Goal: Register for event/course

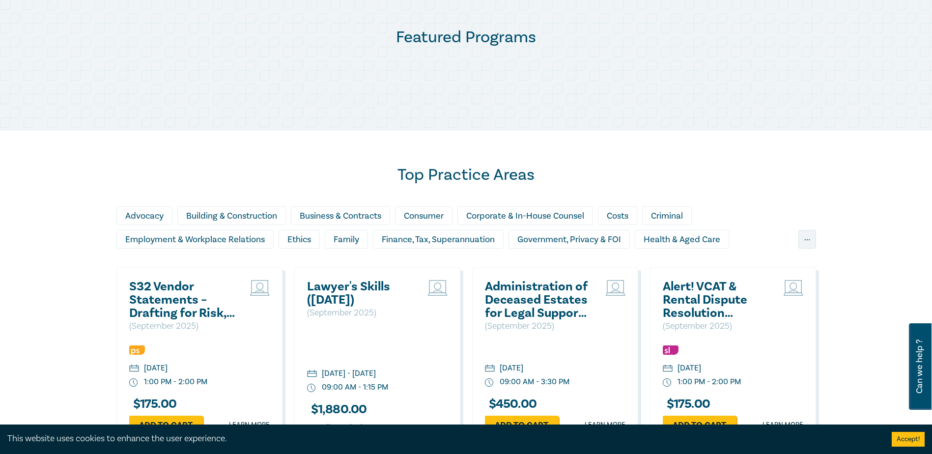
scroll to position [589, 0]
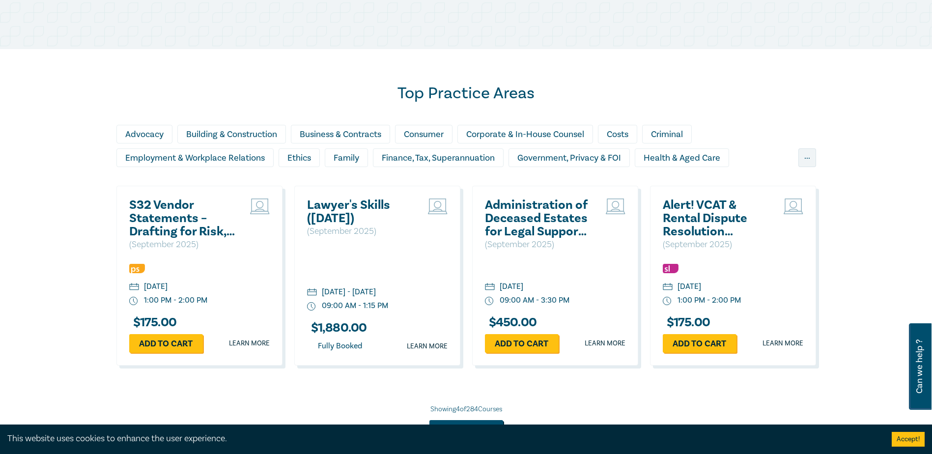
click at [541, 218] on h2 "Administration of Deceased Estates for Legal Support Staff ([DATE])" at bounding box center [538, 218] width 106 height 40
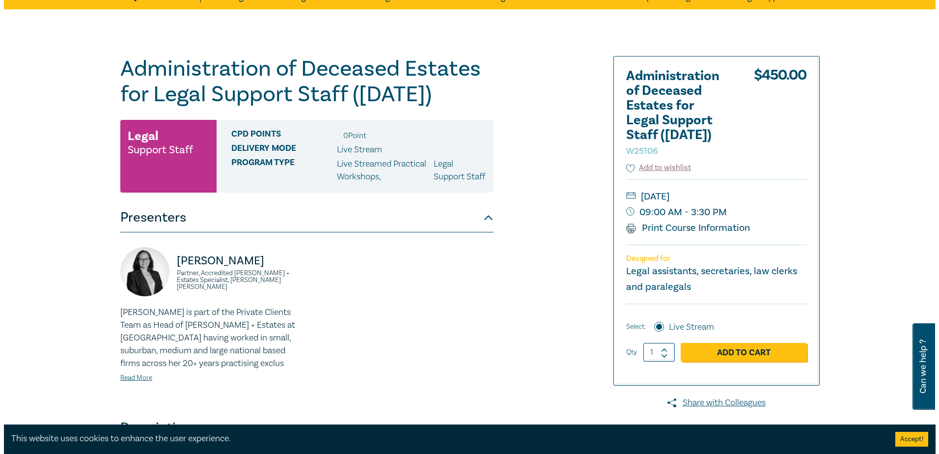
scroll to position [98, 0]
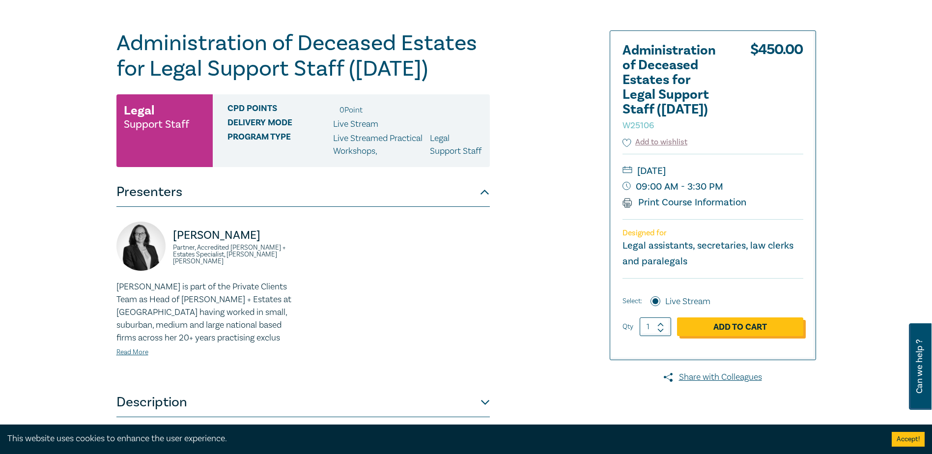
click at [718, 334] on link "Add to Cart" at bounding box center [740, 326] width 126 height 19
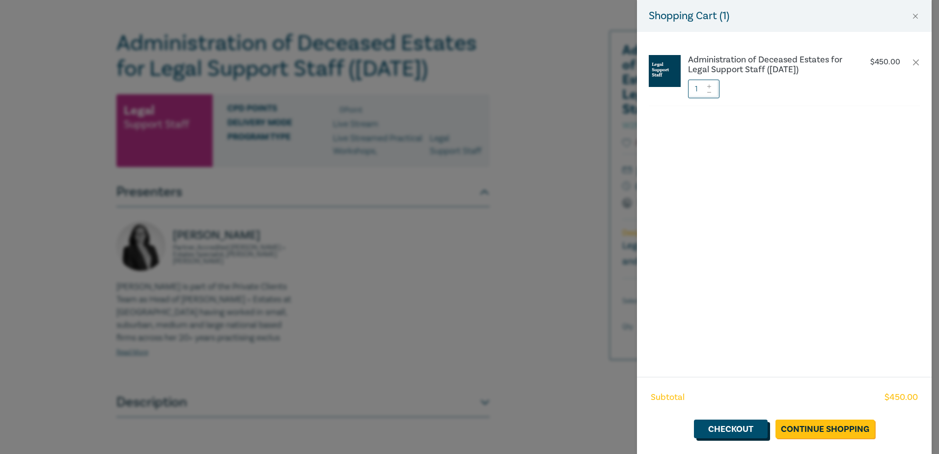
click at [749, 428] on link "Checkout" at bounding box center [731, 428] width 74 height 19
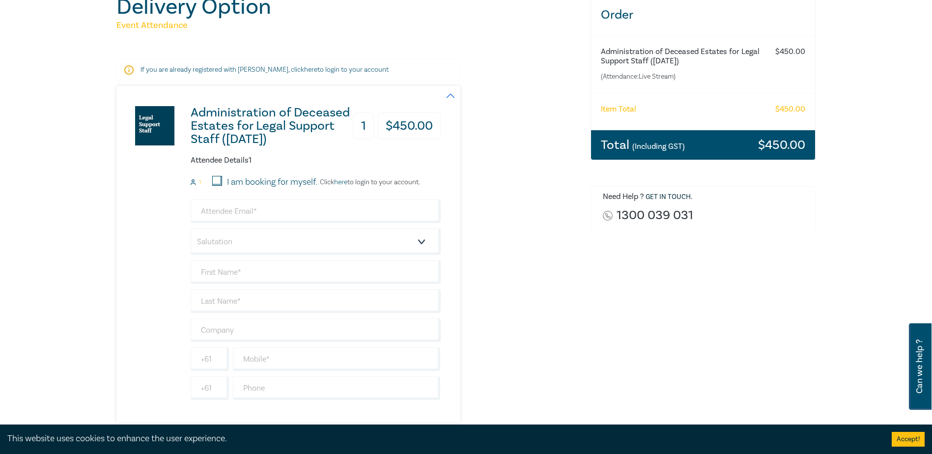
scroll to position [147, 0]
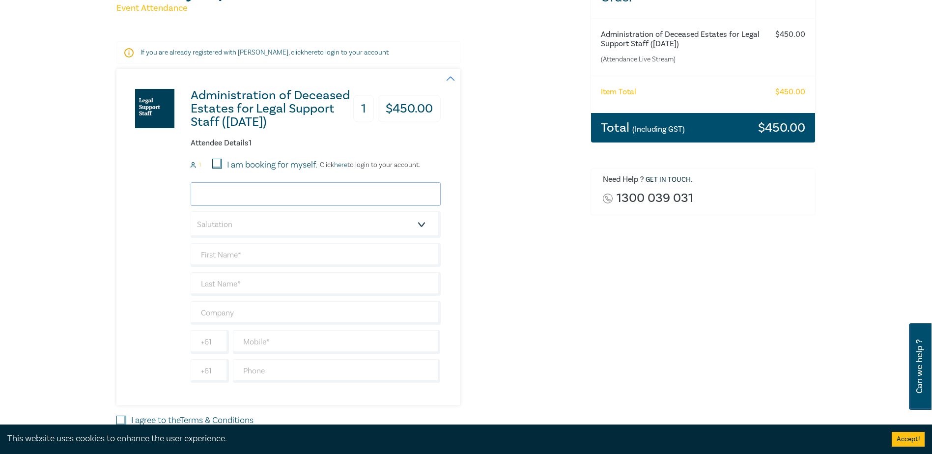
click at [367, 196] on input "email" at bounding box center [316, 194] width 250 height 24
type input "[EMAIL_ADDRESS][DOMAIN_NAME]"
type input "[PERSON_NAME]"
click at [276, 320] on input "text" at bounding box center [316, 313] width 250 height 24
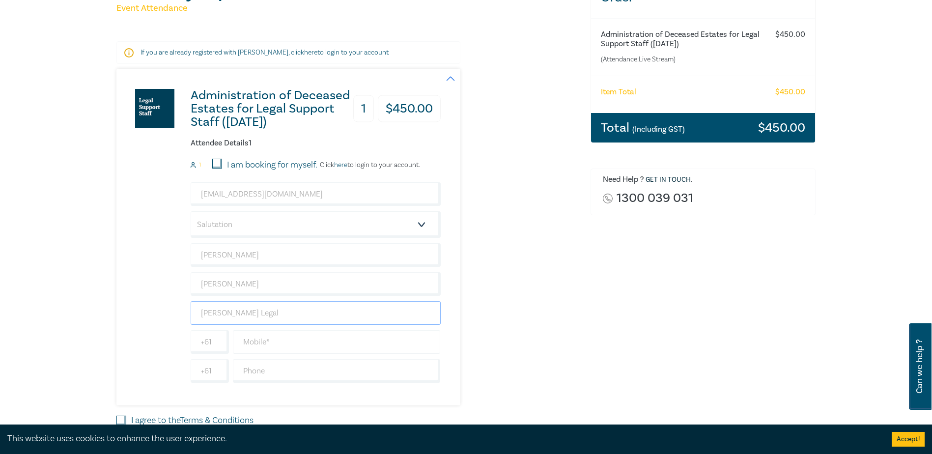
type input "[PERSON_NAME] Legal"
click at [297, 339] on input "text" at bounding box center [337, 342] width 208 height 24
click at [248, 342] on input "0429456260" at bounding box center [337, 342] width 208 height 24
type input "429456260"
click at [155, 340] on div "Administration of Deceased Estates for Legal Support Staff (Sept 2025) 1 $ 450.…" at bounding box center [278, 237] width 324 height 336
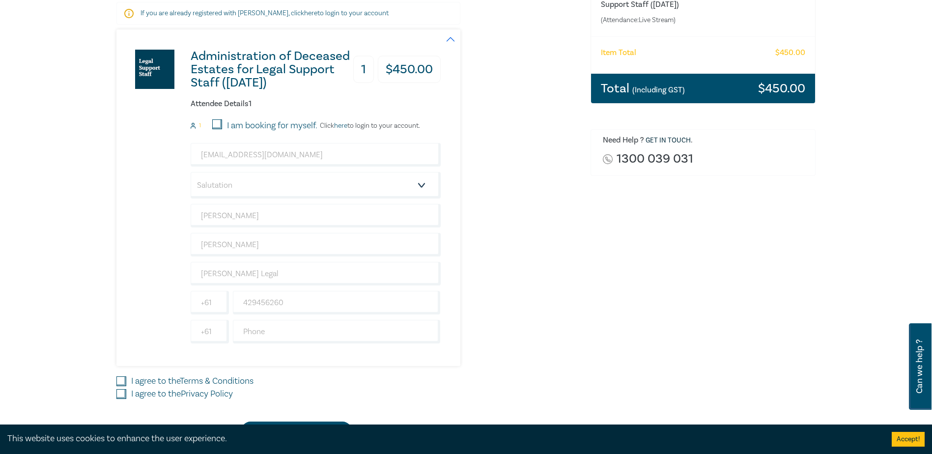
scroll to position [246, 0]
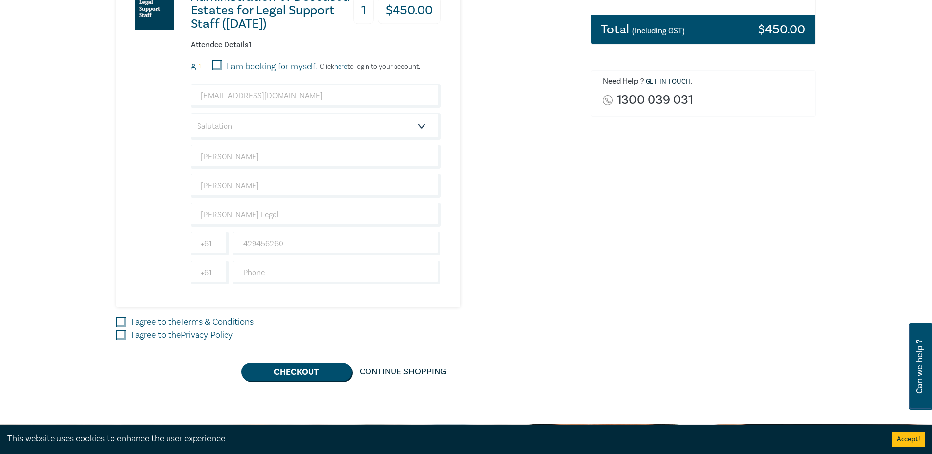
click at [119, 320] on input "I agree to the Terms & Conditions" at bounding box center [121, 322] width 10 height 10
checkbox input "true"
click at [121, 335] on input "I agree to the Privacy Policy" at bounding box center [121, 335] width 10 height 10
checkbox input "true"
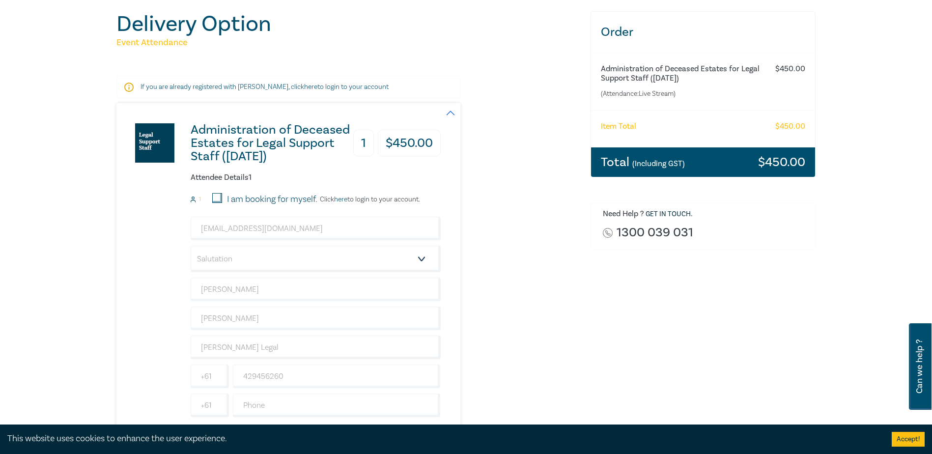
scroll to position [98, 0]
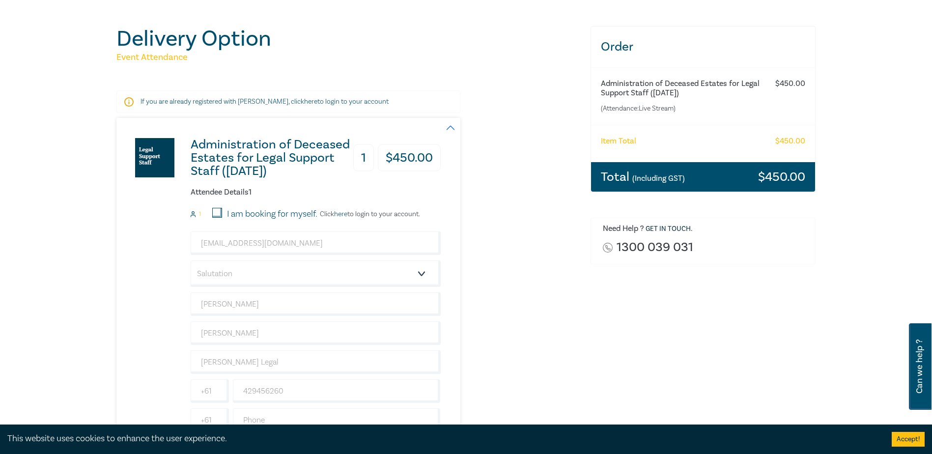
click at [219, 209] on input "I am booking for myself." at bounding box center [217, 213] width 10 height 10
checkbox input "true"
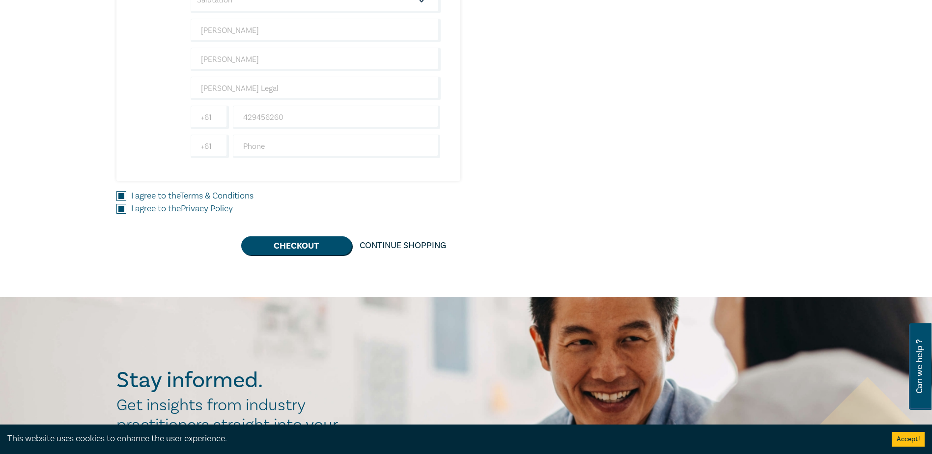
scroll to position [393, 0]
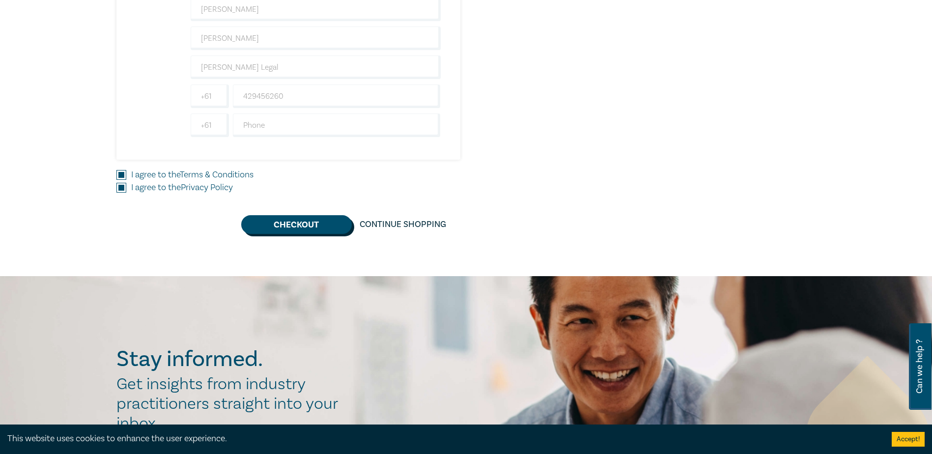
click at [283, 228] on button "Checkout" at bounding box center [296, 224] width 111 height 19
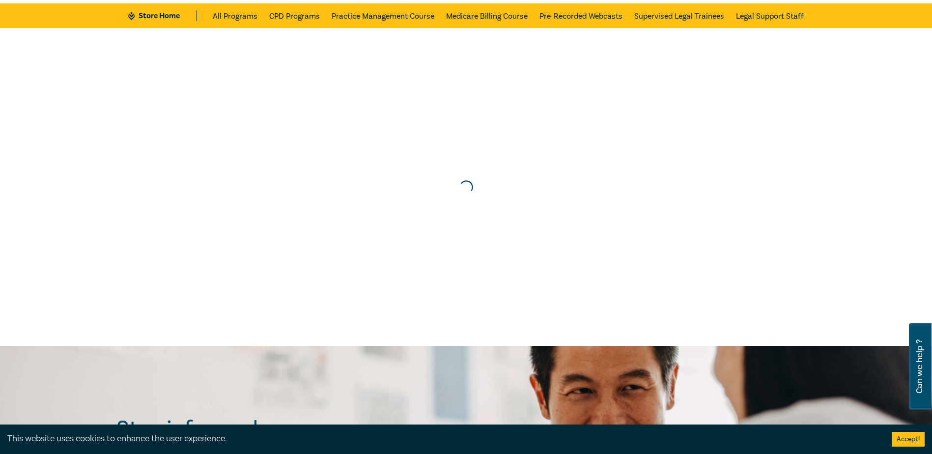
scroll to position [0, 0]
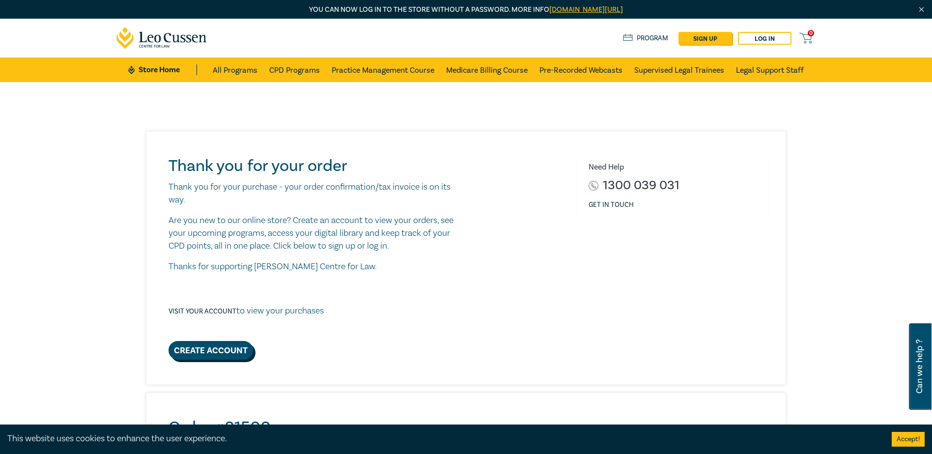
click at [196, 346] on link "Create Account" at bounding box center [210, 350] width 84 height 19
select select "AU"
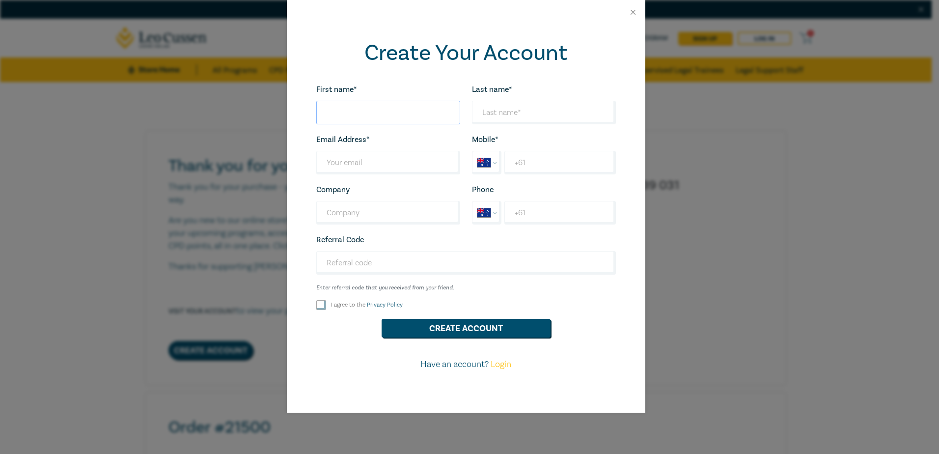
click at [356, 112] on input "First name*" at bounding box center [388, 113] width 144 height 24
type input "[PERSON_NAME]"
type input "Armstrong Legal"
click at [352, 162] on input "Last name*" at bounding box center [388, 163] width 144 height 24
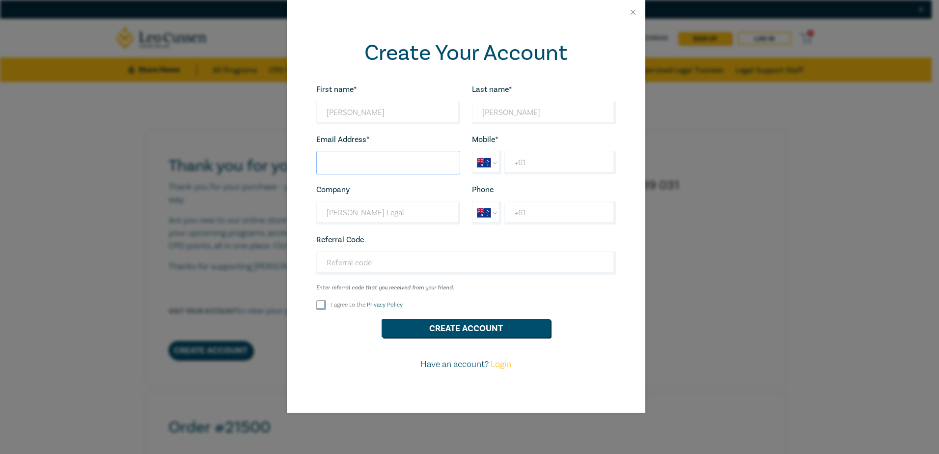
type input "[EMAIL_ADDRESS][DOMAIN_NAME]"
click at [538, 164] on input "+61" at bounding box center [559, 163] width 111 height 24
type input "[PHONE_NUMBER]"
click at [320, 304] on input "I agree to the Privacy Policy" at bounding box center [321, 305] width 10 height 10
checkbox input "true"
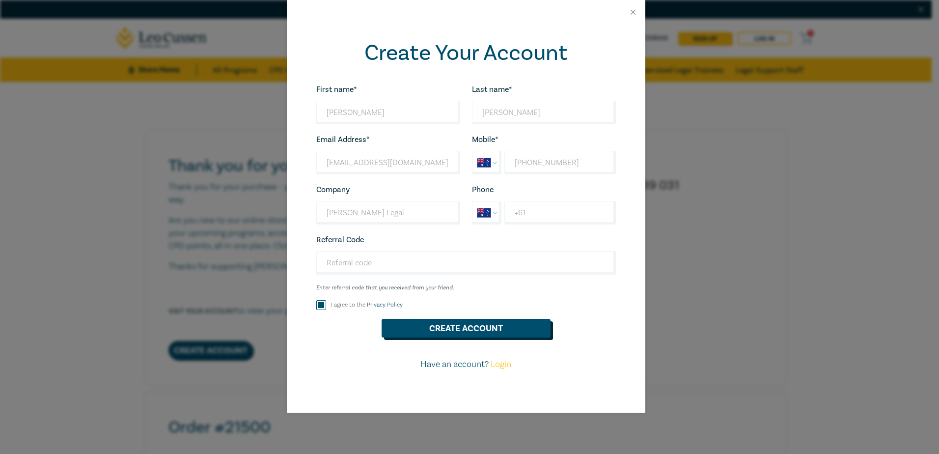
click at [427, 330] on button "Create Account" at bounding box center [466, 328] width 169 height 19
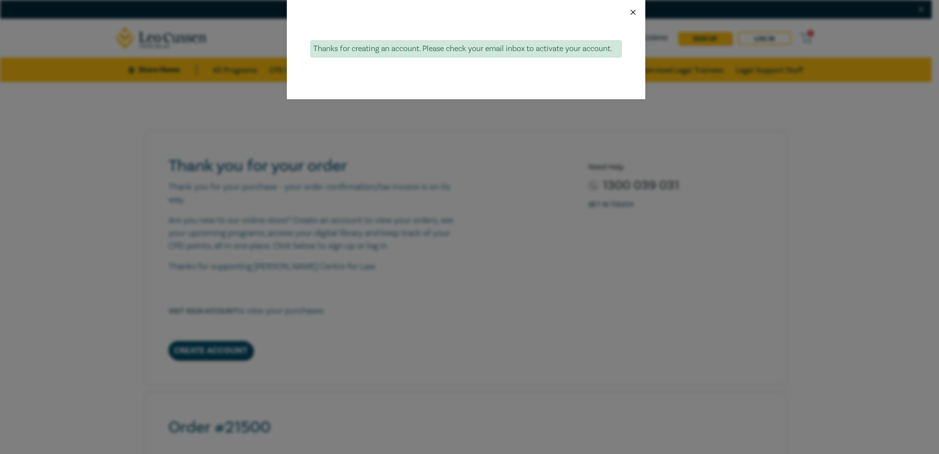
click at [635, 8] on button "Close" at bounding box center [633, 12] width 9 height 9
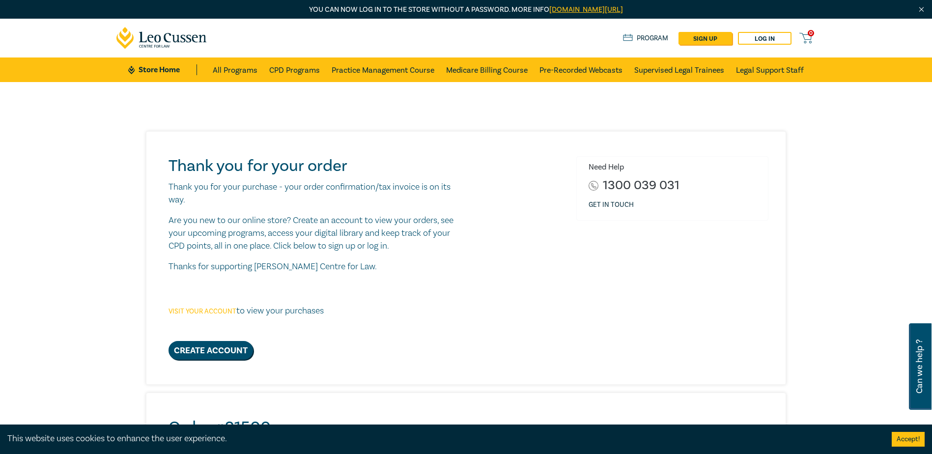
click at [215, 311] on link "Visit your account" at bounding box center [202, 311] width 68 height 9
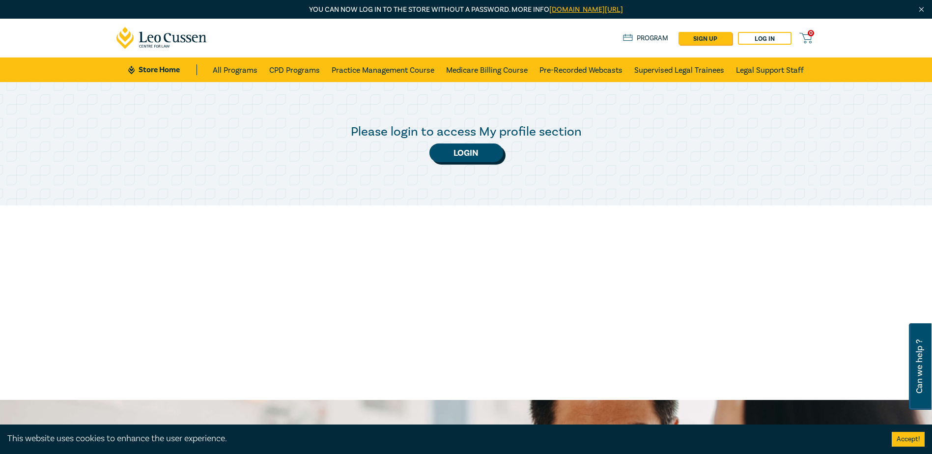
click at [468, 152] on link "Login" at bounding box center [466, 152] width 74 height 19
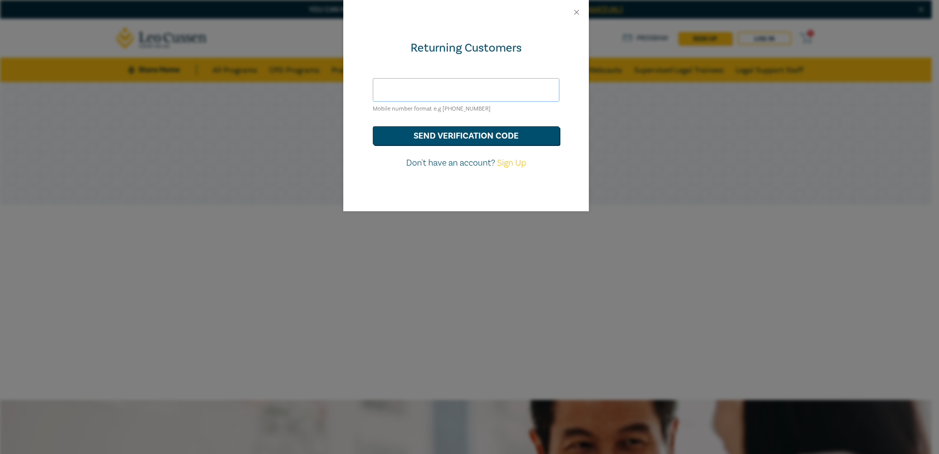
click at [448, 91] on input "text" at bounding box center [466, 90] width 187 height 24
type input "[EMAIL_ADDRESS][DOMAIN_NAME]"
click at [500, 134] on button "send verification code" at bounding box center [466, 135] width 187 height 19
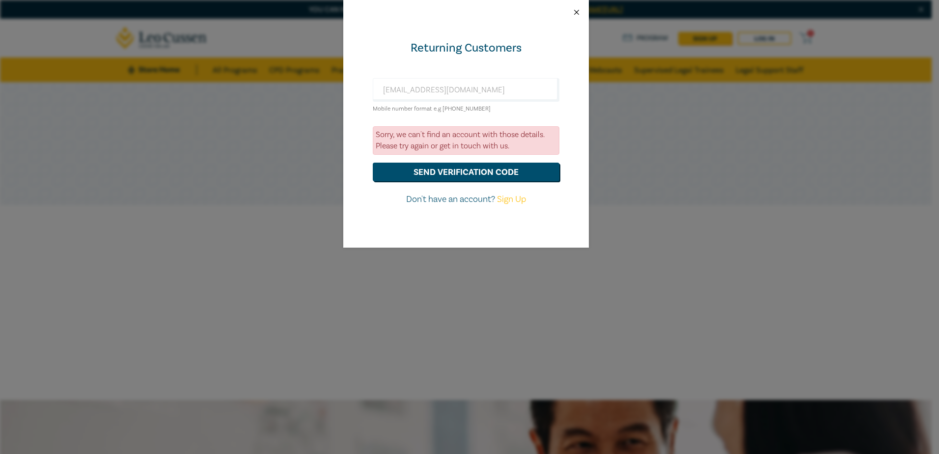
click at [575, 13] on button "Close" at bounding box center [576, 12] width 9 height 9
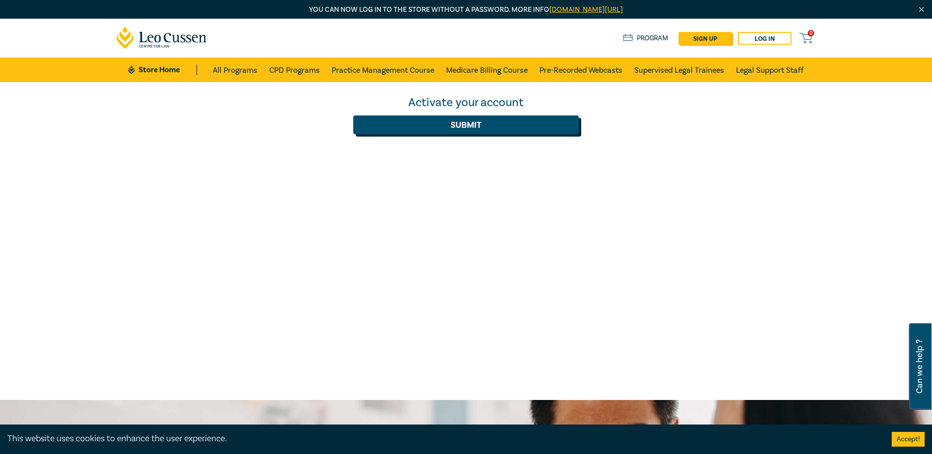
click at [454, 128] on button "Submit" at bounding box center [465, 124] width 225 height 19
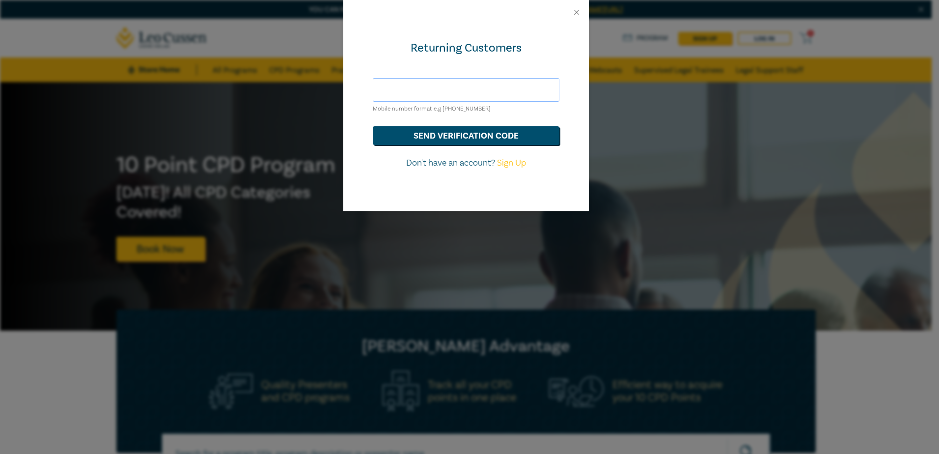
click at [461, 100] on input "text" at bounding box center [466, 90] width 187 height 24
type input "[EMAIL_ADDRESS][DOMAIN_NAME]"
click at [456, 137] on button "send verification code" at bounding box center [466, 135] width 187 height 19
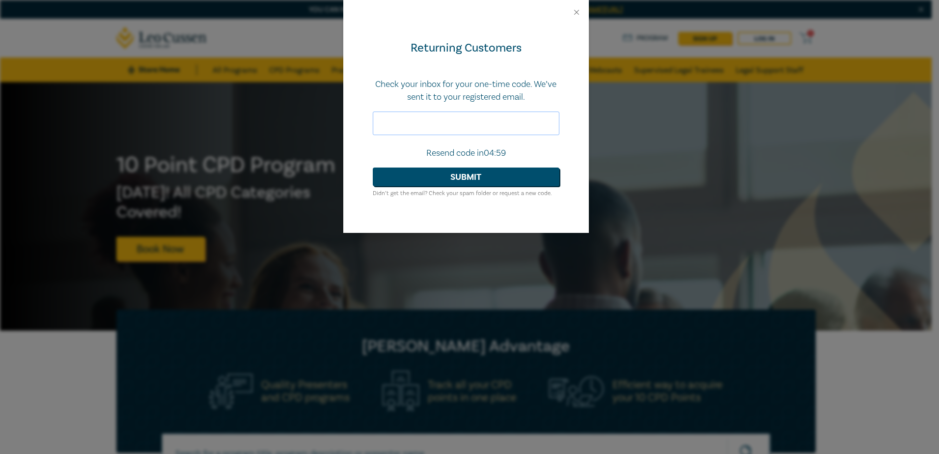
click at [449, 124] on input "text" at bounding box center [466, 124] width 187 height 24
click at [448, 120] on input "text" at bounding box center [466, 124] width 187 height 24
type input "860110"
click at [503, 178] on button "Submit" at bounding box center [466, 177] width 187 height 19
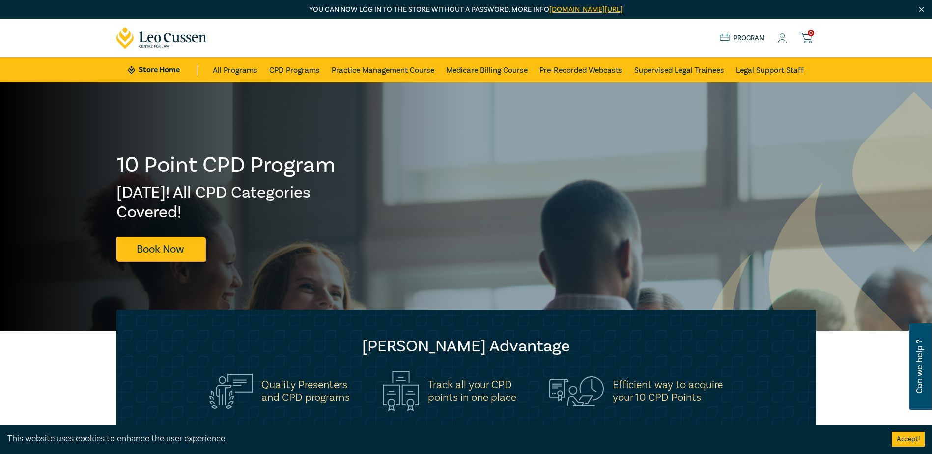
click at [782, 40] on icon at bounding box center [782, 38] width 10 height 10
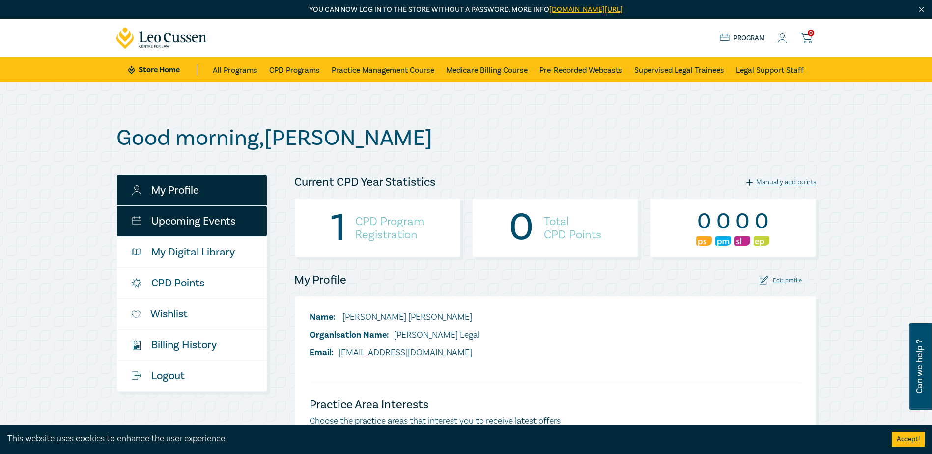
click at [216, 212] on link "Upcoming Events" at bounding box center [192, 221] width 150 height 30
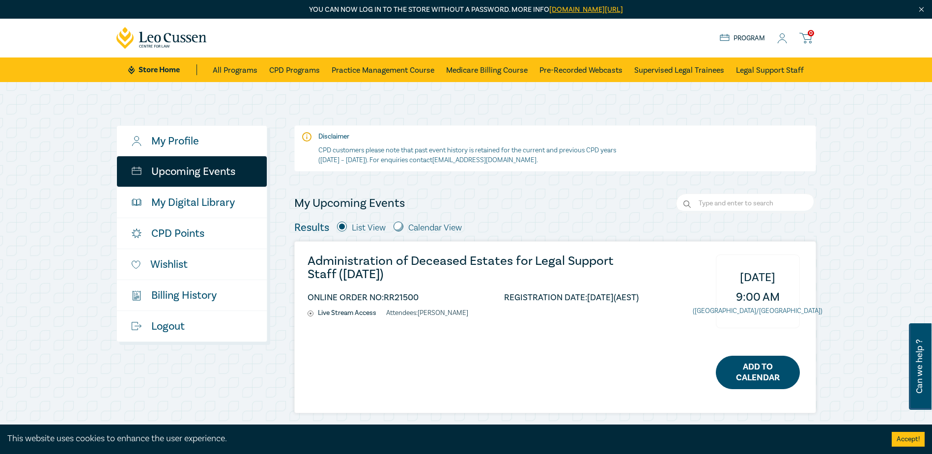
click at [774, 376] on link "Add to Calendar" at bounding box center [758, 372] width 84 height 33
click at [558, 188] on div "Disclaimer CPD customers please note that past event history is retained for th…" at bounding box center [555, 319] width 522 height 389
click at [397, 226] on input "radio" at bounding box center [398, 227] width 10 height 10
radio input "true"
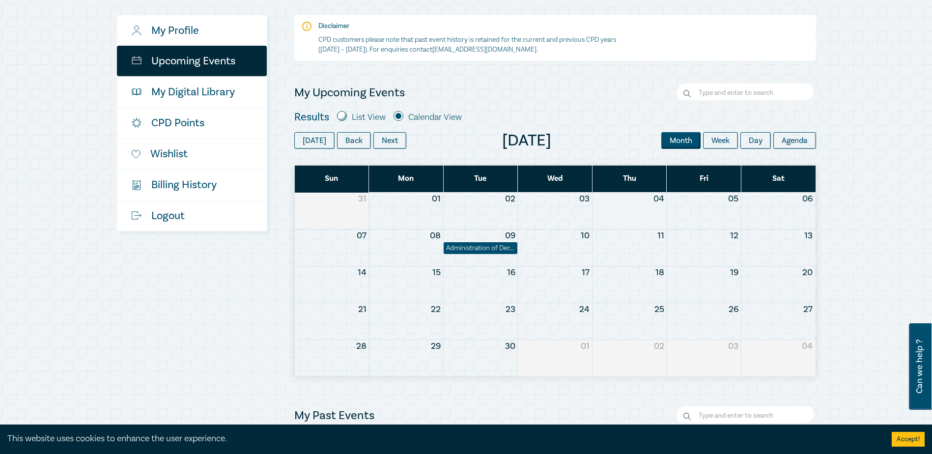
scroll to position [147, 0]
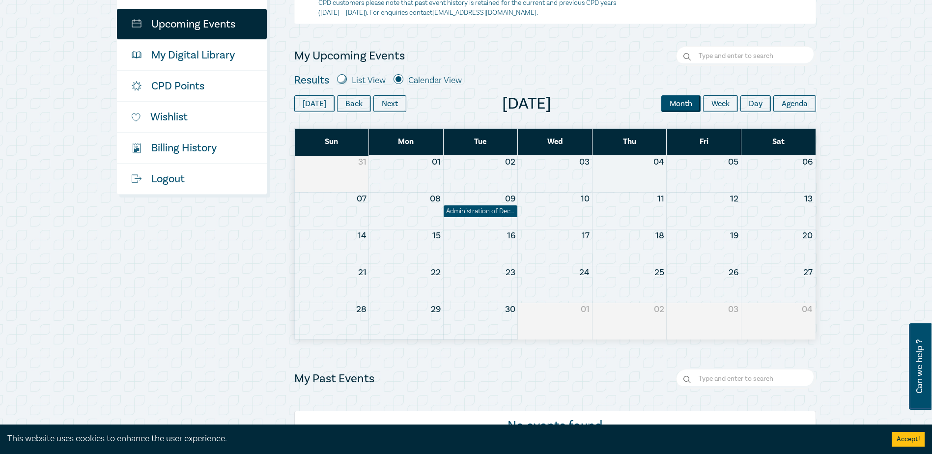
click at [347, 80] on div "List View" at bounding box center [361, 80] width 49 height 13
click at [341, 80] on input "radio" at bounding box center [342, 79] width 10 height 10
radio input "true"
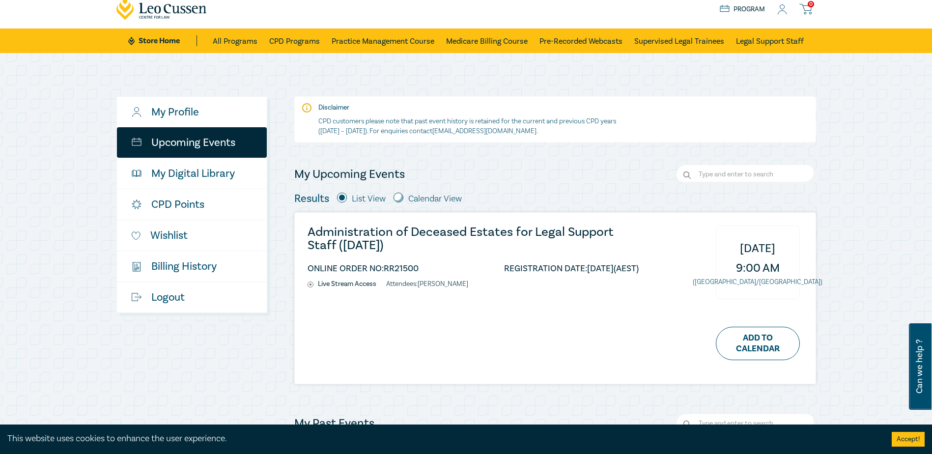
scroll to position [0, 0]
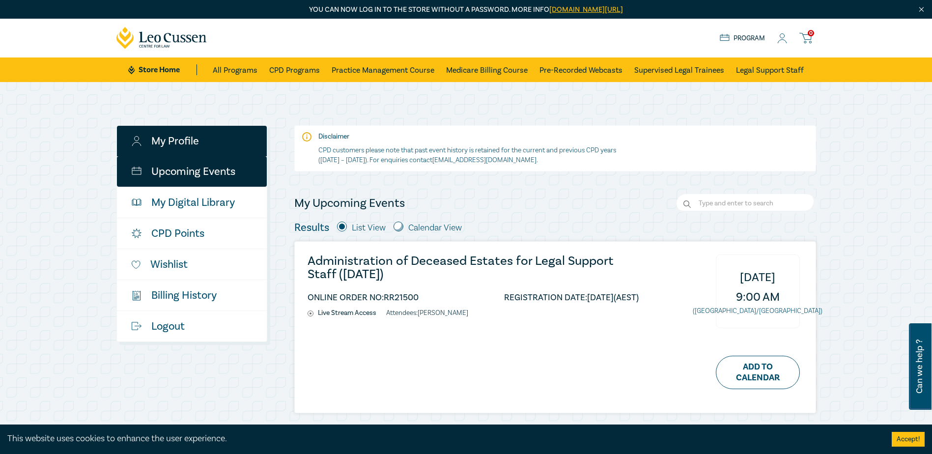
click at [150, 143] on link "My Profile" at bounding box center [192, 141] width 150 height 30
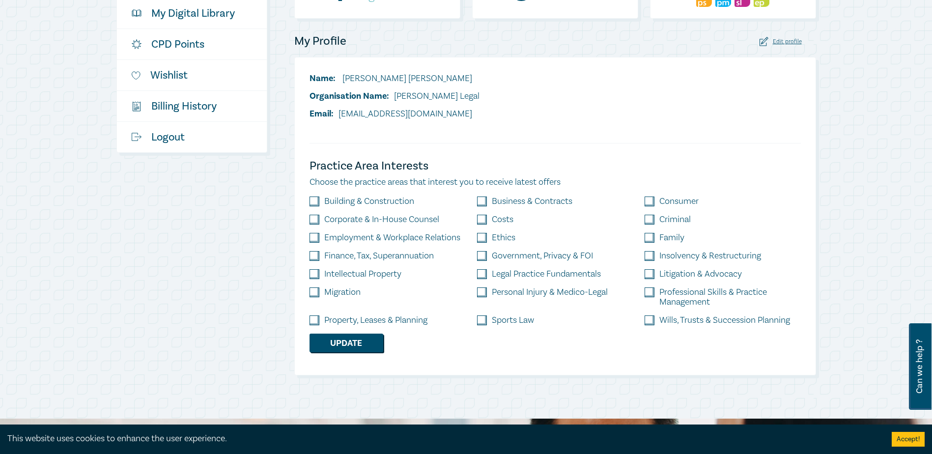
scroll to position [246, 0]
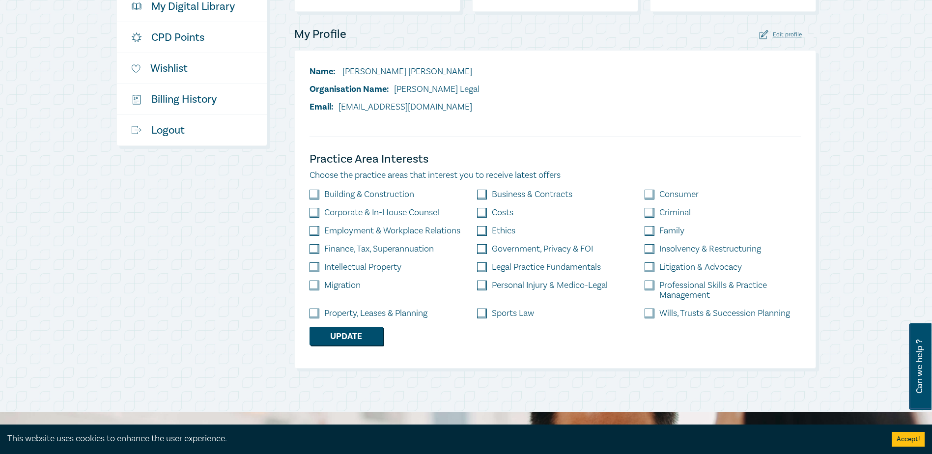
click at [686, 315] on label "Wills, Trusts & Succession Planning" at bounding box center [724, 313] width 131 height 10
click at [653, 315] on input "checkbox" at bounding box center [649, 313] width 10 height 10
checkbox input "true"
click at [346, 338] on button "Update" at bounding box center [346, 336] width 74 height 19
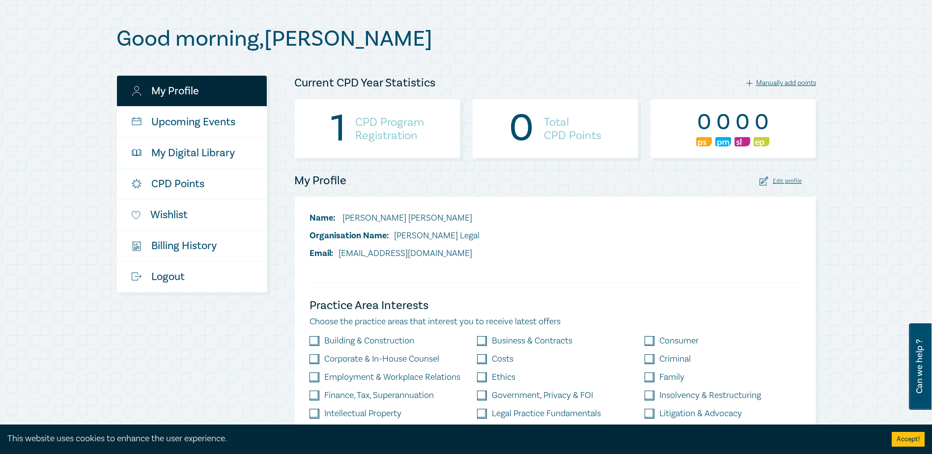
scroll to position [98, 0]
